Goal: Task Accomplishment & Management: Manage account settings

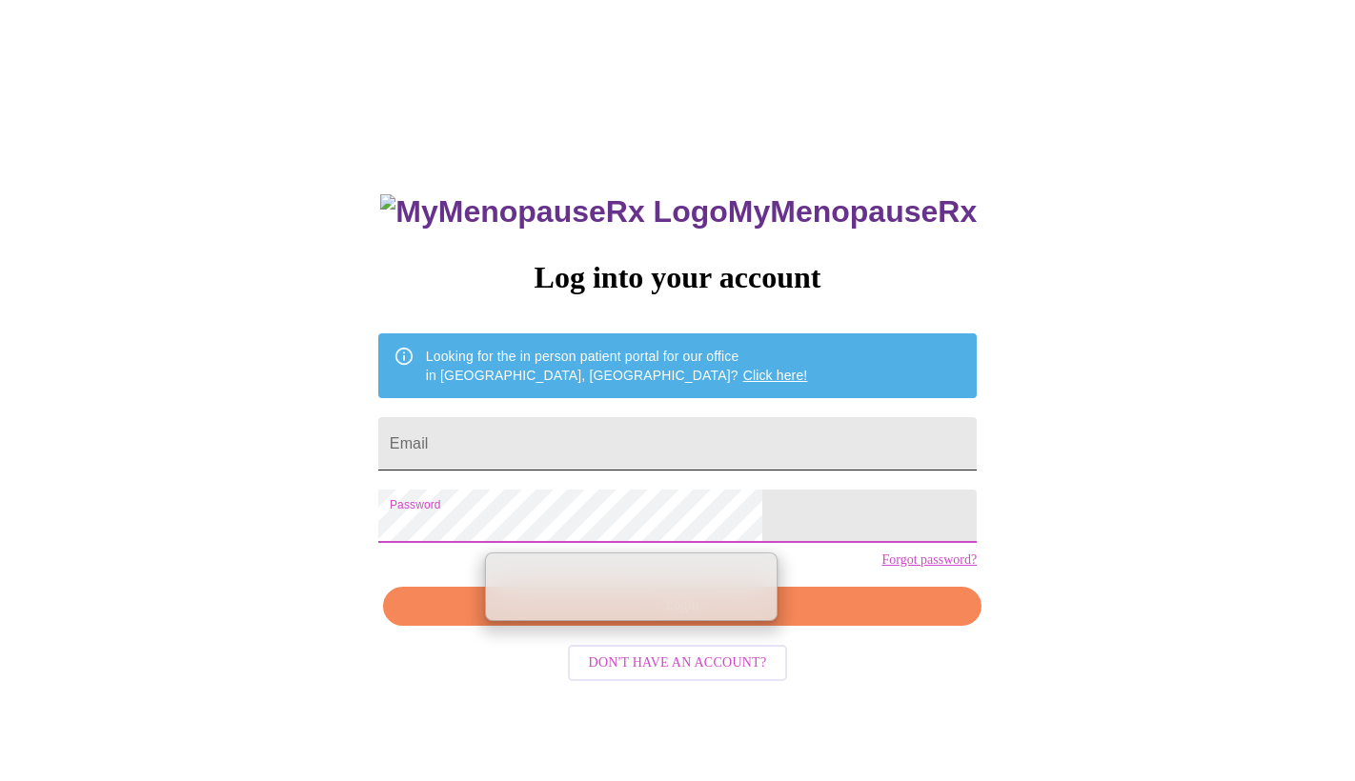
click at [509, 425] on input "Email" at bounding box center [677, 443] width 598 height 53
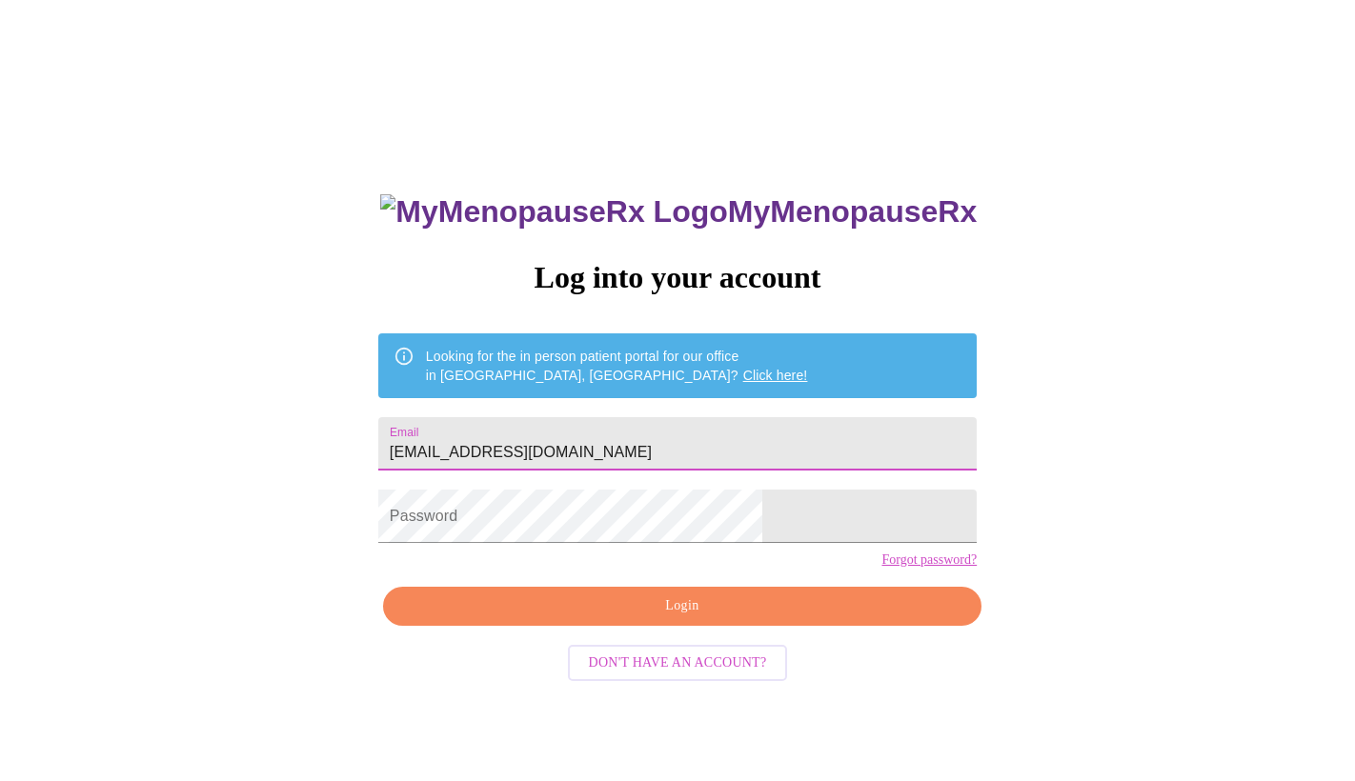
type input "[EMAIL_ADDRESS][DOMAIN_NAME]"
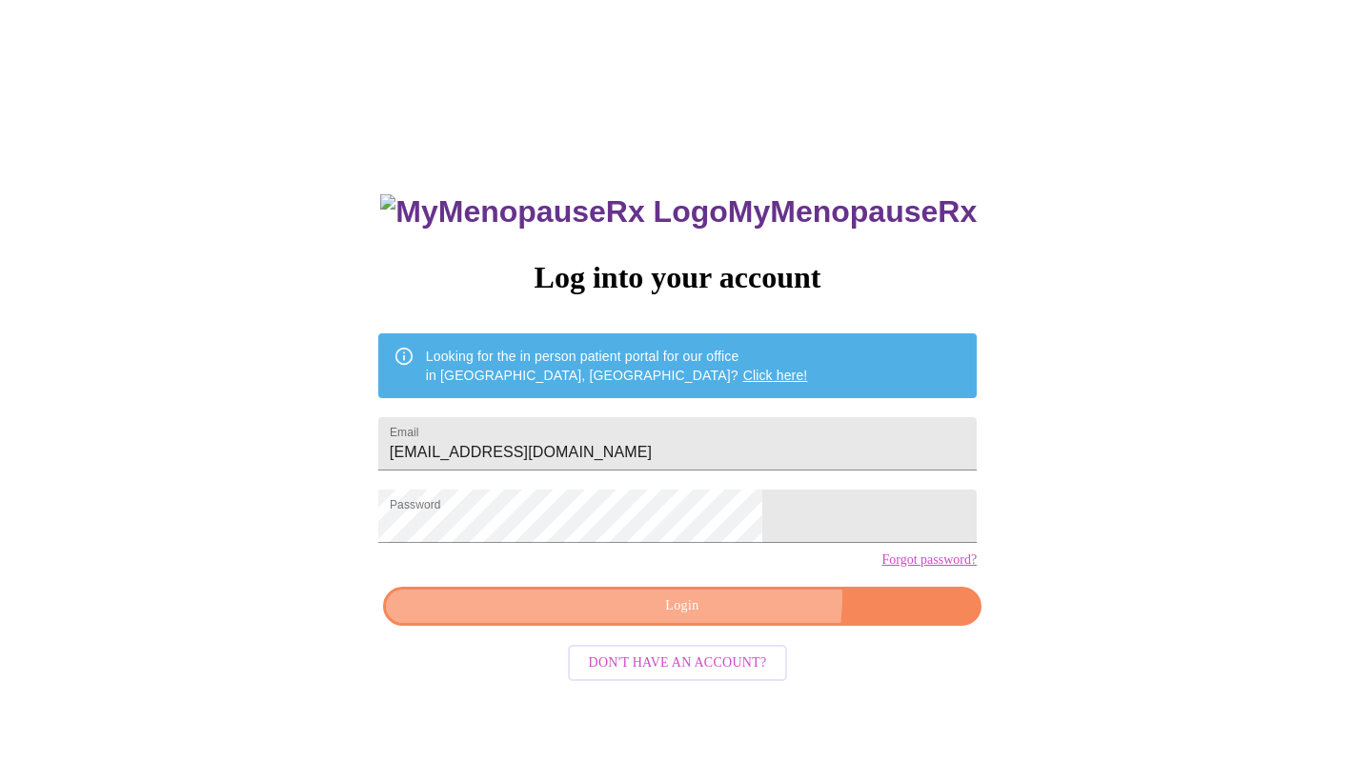
click at [719, 618] on span "Login" at bounding box center [682, 606] width 554 height 24
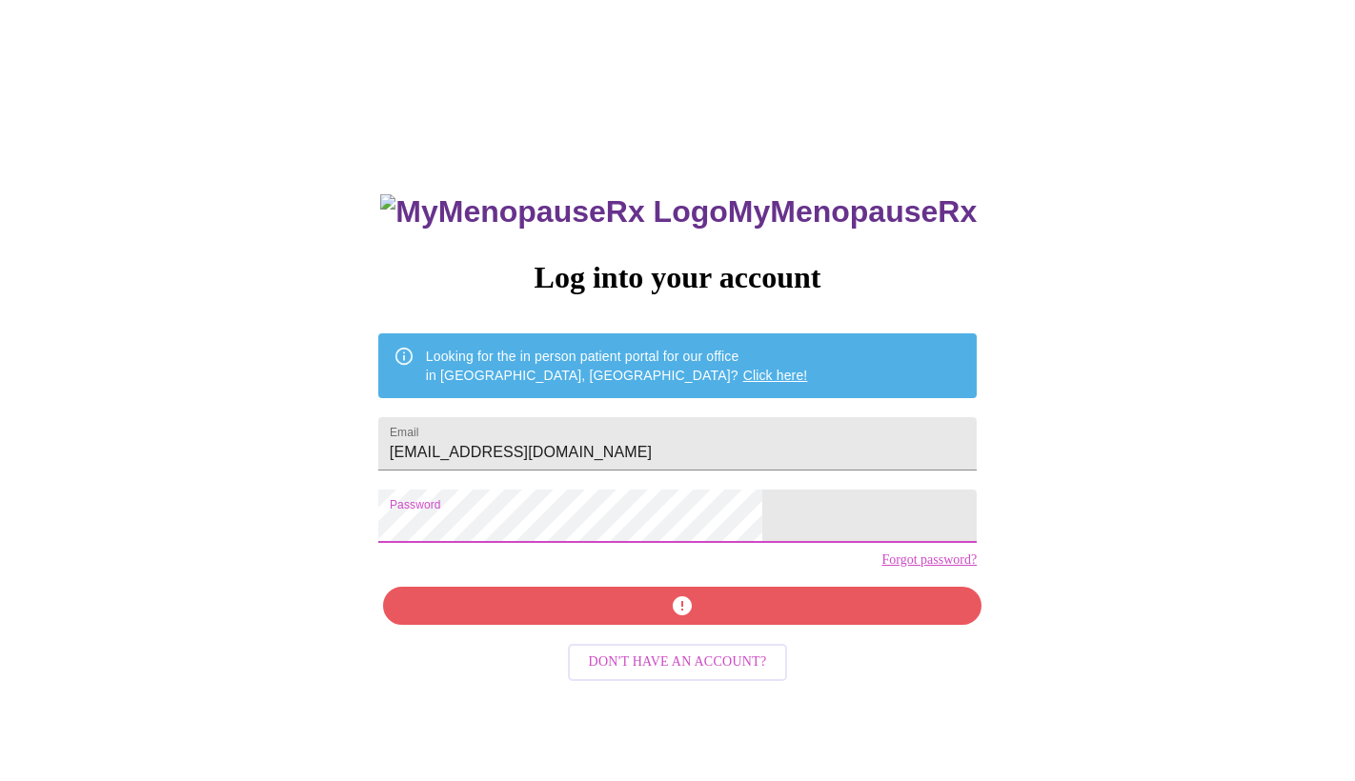
click at [411, 515] on div "MyMenopauseRx Log into your account Looking for the in person patient portal fo…" at bounding box center [678, 476] width 1340 height 937
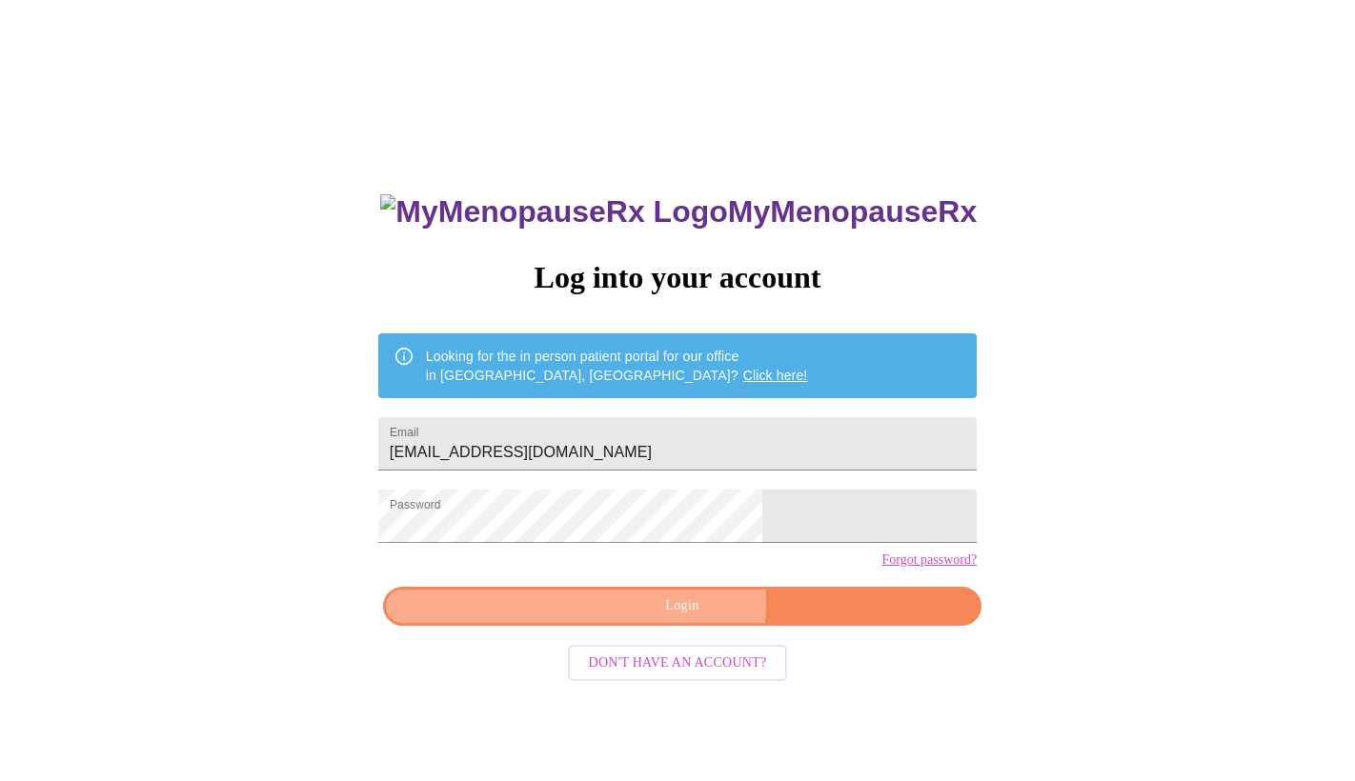
click at [674, 618] on span "Login" at bounding box center [682, 606] width 554 height 24
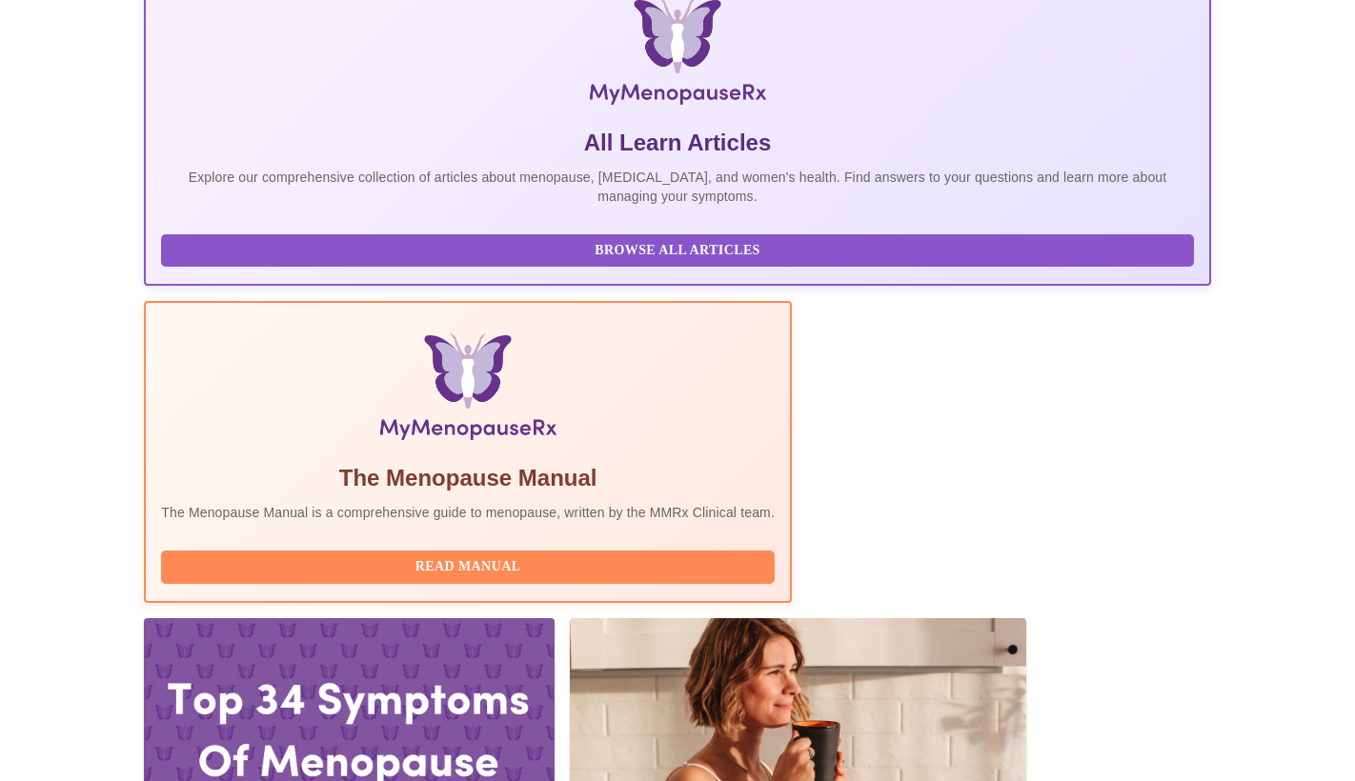
scroll to position [311, 0]
